Goal: Task Accomplishment & Management: Manage account settings

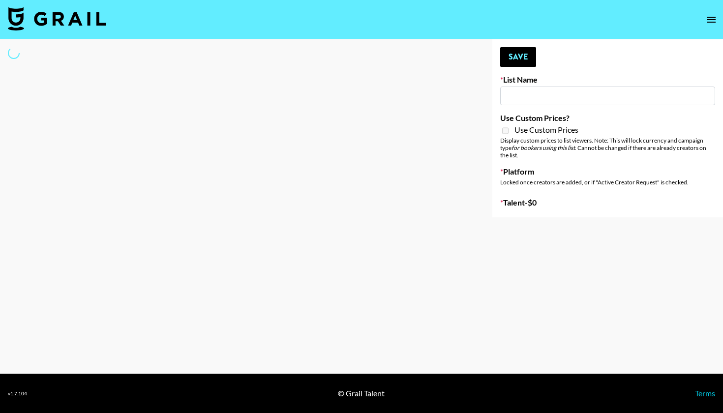
type input "GoVanni Campaign"
select select "Song"
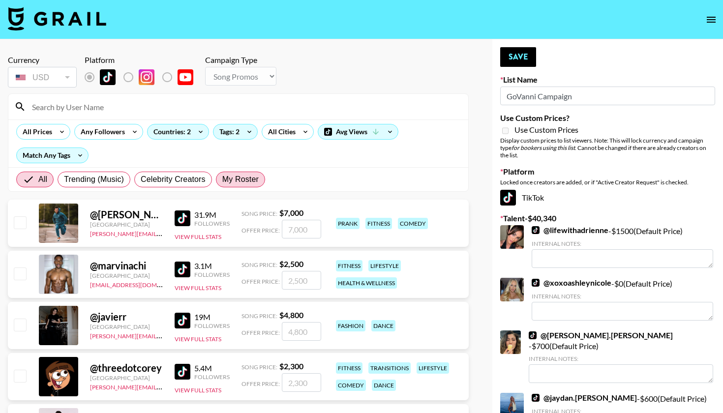
click at [256, 181] on span "My Roster" at bounding box center [240, 180] width 36 height 12
click at [222, 179] on input "My Roster" at bounding box center [222, 179] width 0 height 0
radio input "true"
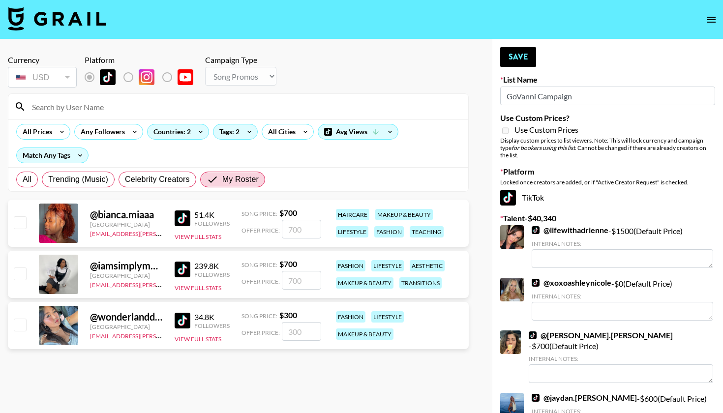
click at [18, 275] on input "checkbox" at bounding box center [20, 273] width 12 height 12
checkbox input "true"
type input "700"
click at [21, 322] on input "checkbox" at bounding box center [20, 325] width 12 height 12
checkbox input "true"
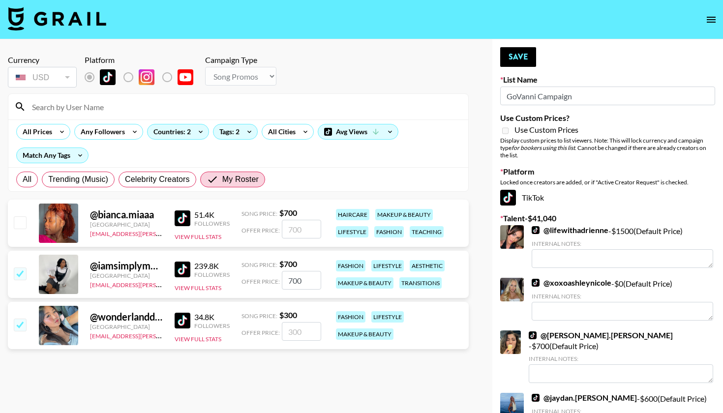
type input "300"
click at [525, 55] on button "Save" at bounding box center [518, 57] width 36 height 20
radio input "true"
